Goal: Transaction & Acquisition: Purchase product/service

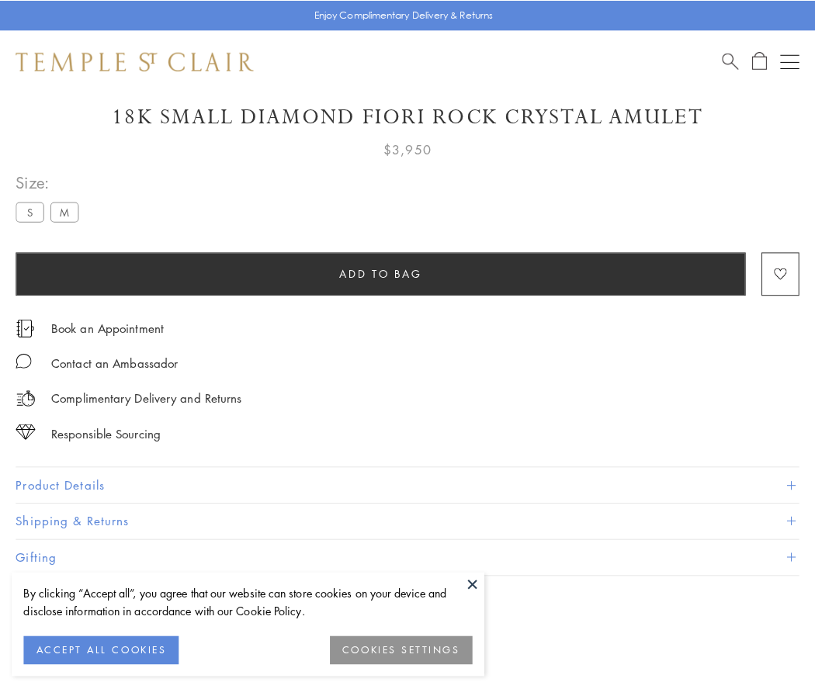
scroll to position [91, 0]
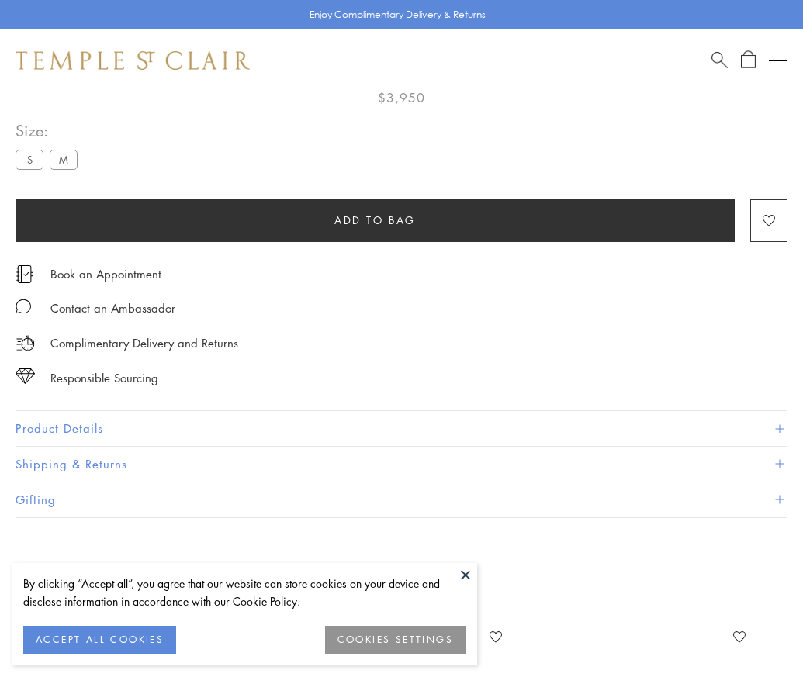
click at [375, 218] on span "Add to bag" at bounding box center [374, 220] width 81 height 17
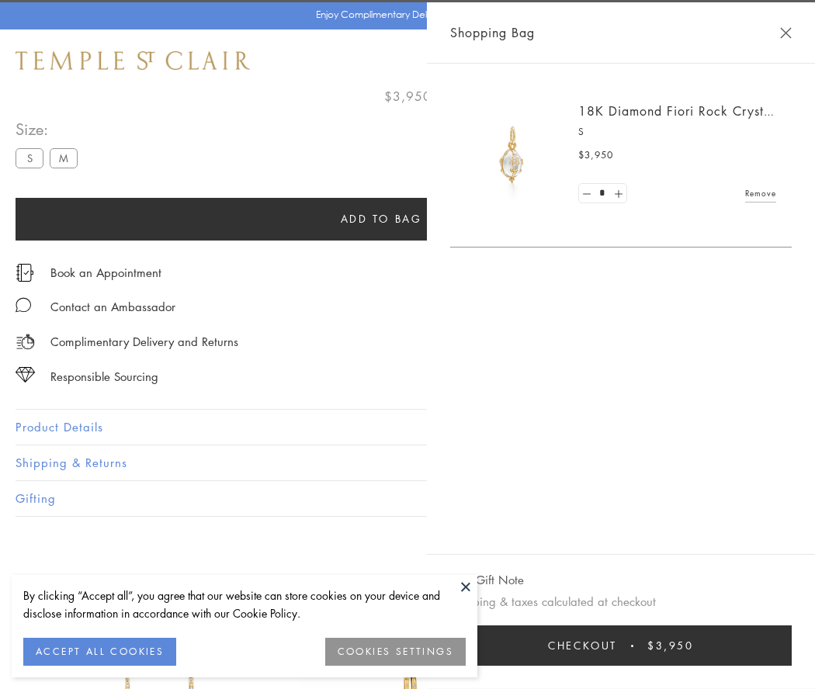
click at [760, 646] on button "Checkout $3,950" at bounding box center [620, 645] width 341 height 40
